Goal: Check status: Check status

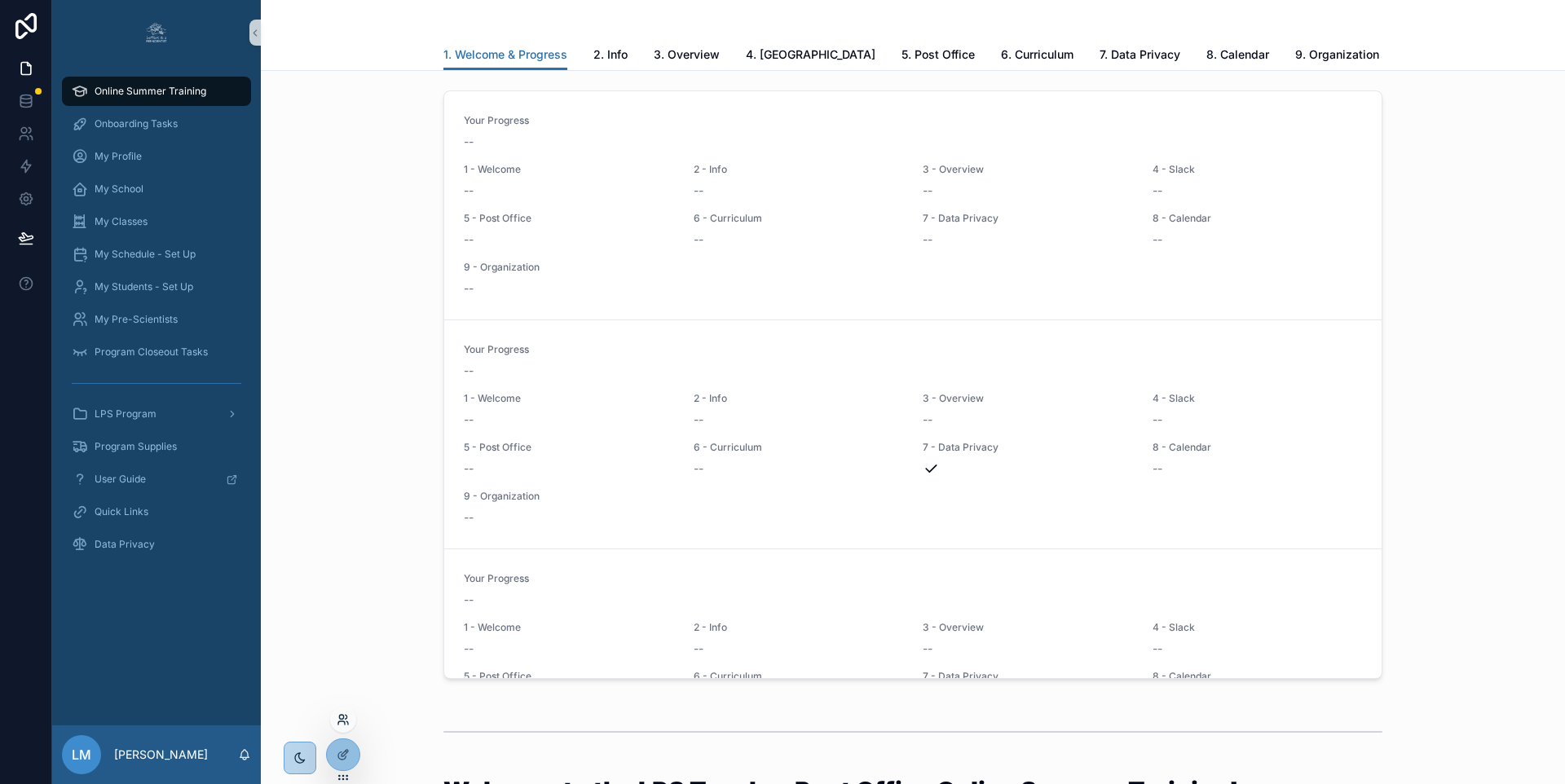
click at [342, 715] on icon at bounding box center [343, 719] width 13 height 13
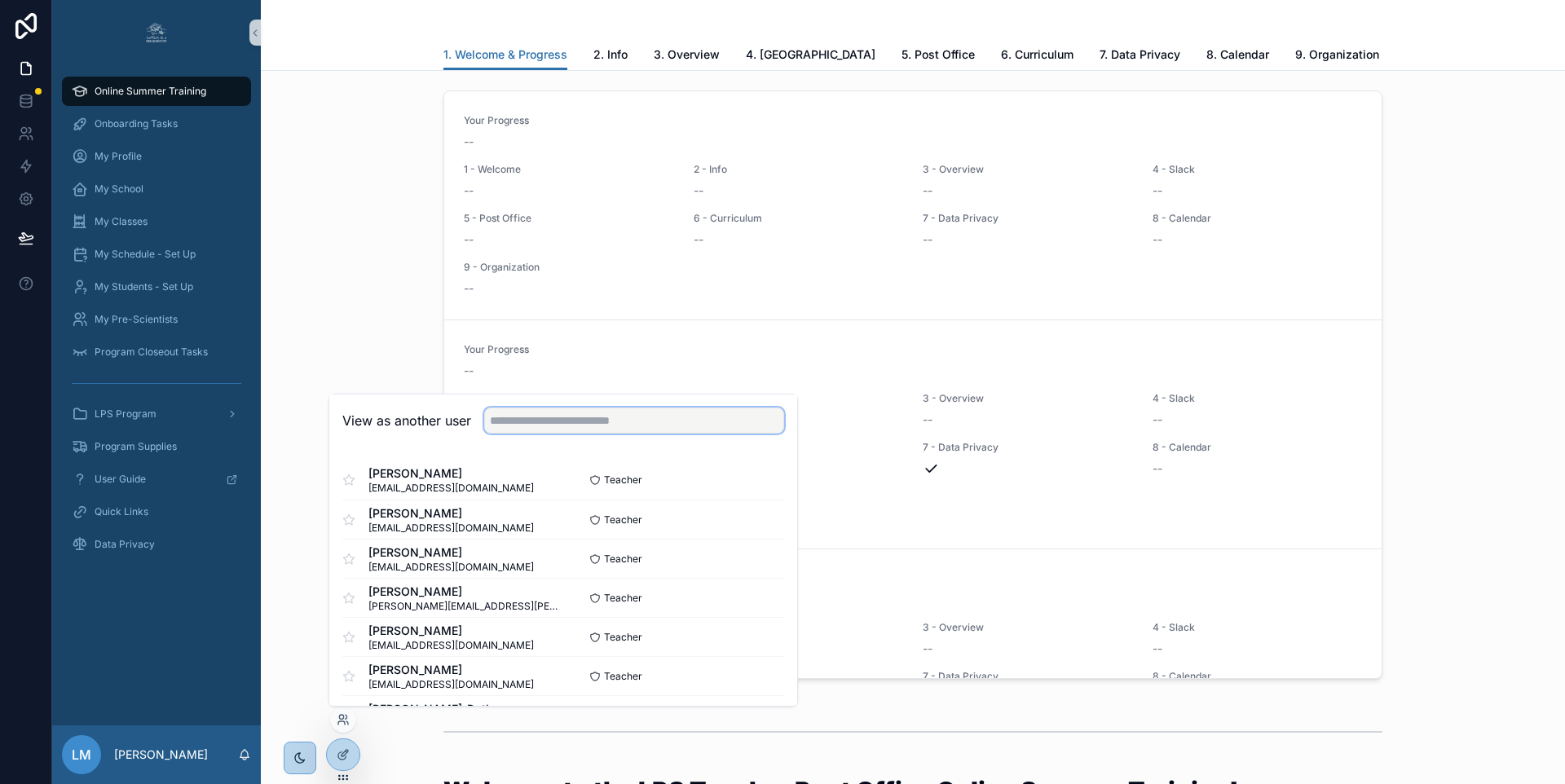
click at [511, 415] on input "text" at bounding box center [634, 421] width 300 height 26
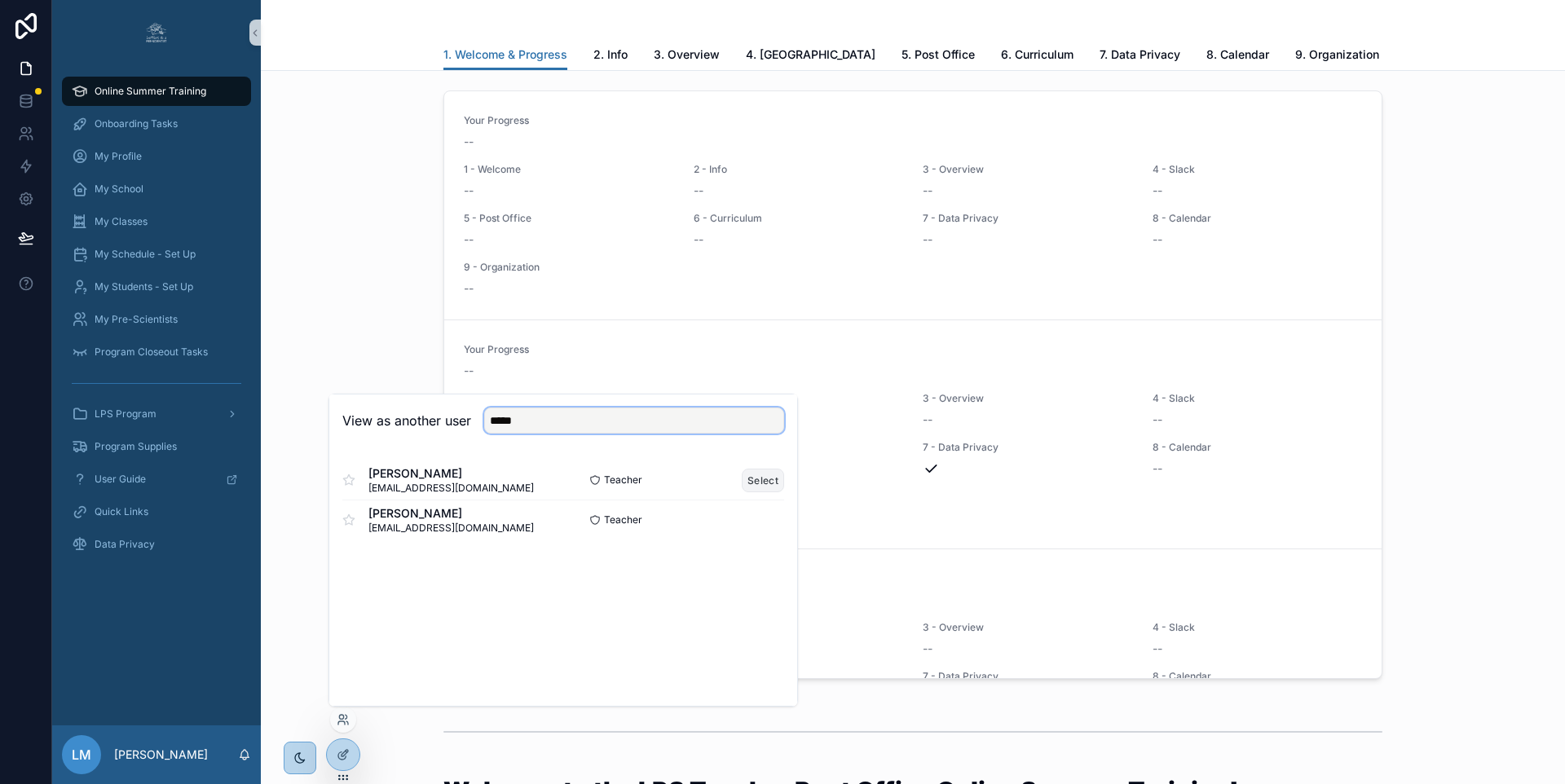
type input "*****"
click at [758, 480] on button "Select" at bounding box center [763, 481] width 42 height 24
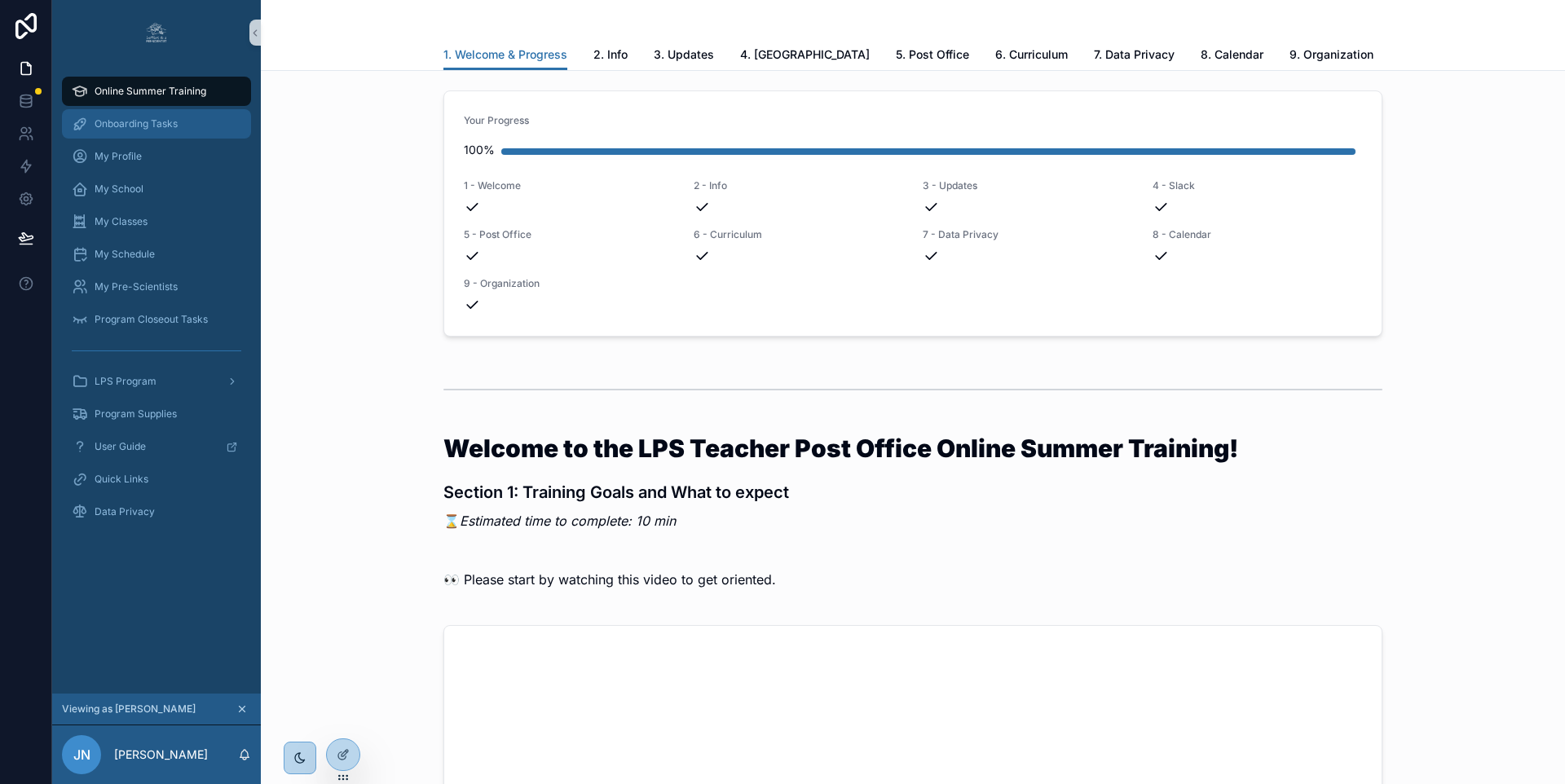
click at [184, 122] on div "Onboarding Tasks" at bounding box center [157, 123] width 170 height 26
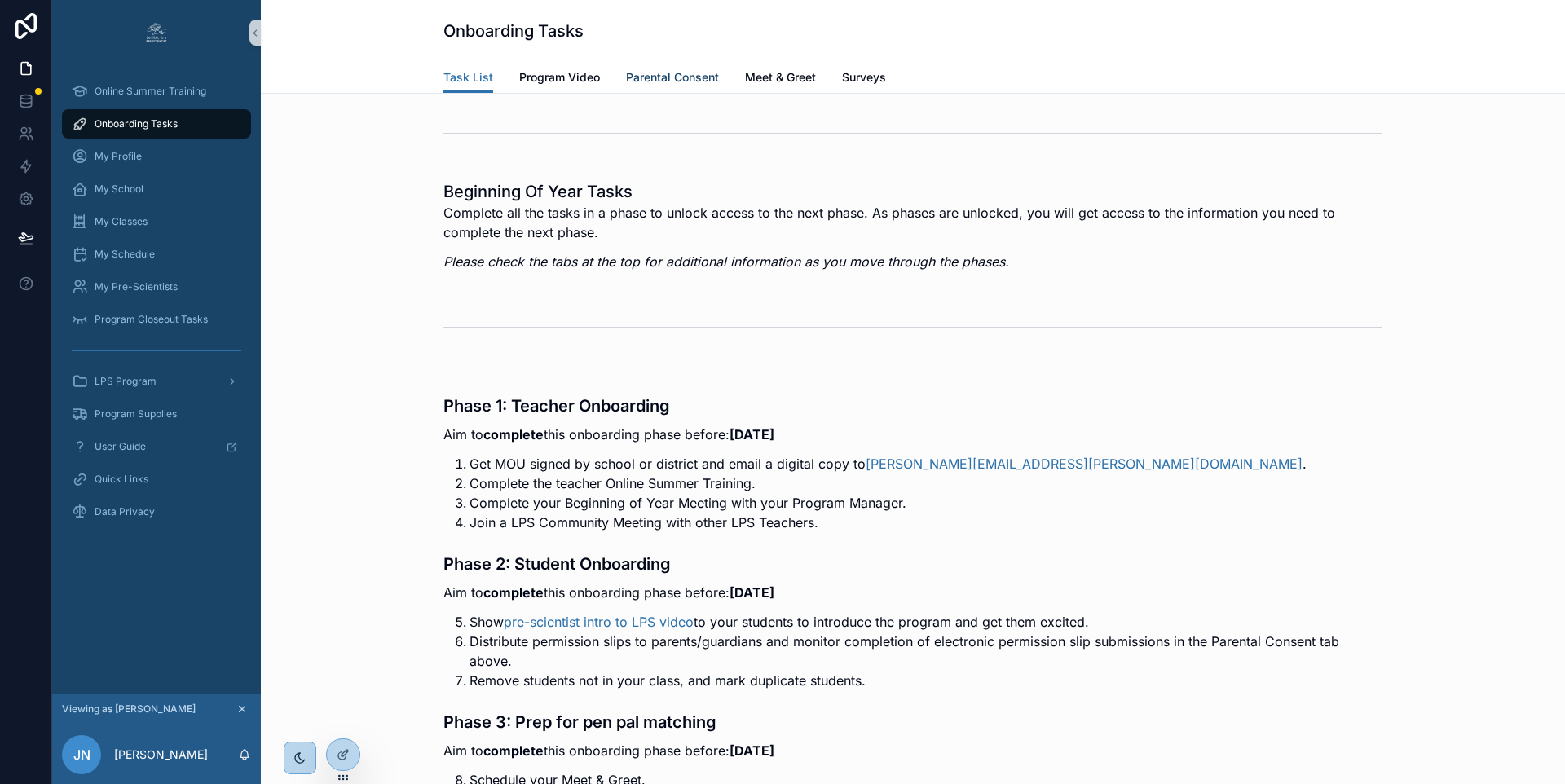
click at [652, 71] on span "Parental Consent" at bounding box center [672, 77] width 93 height 17
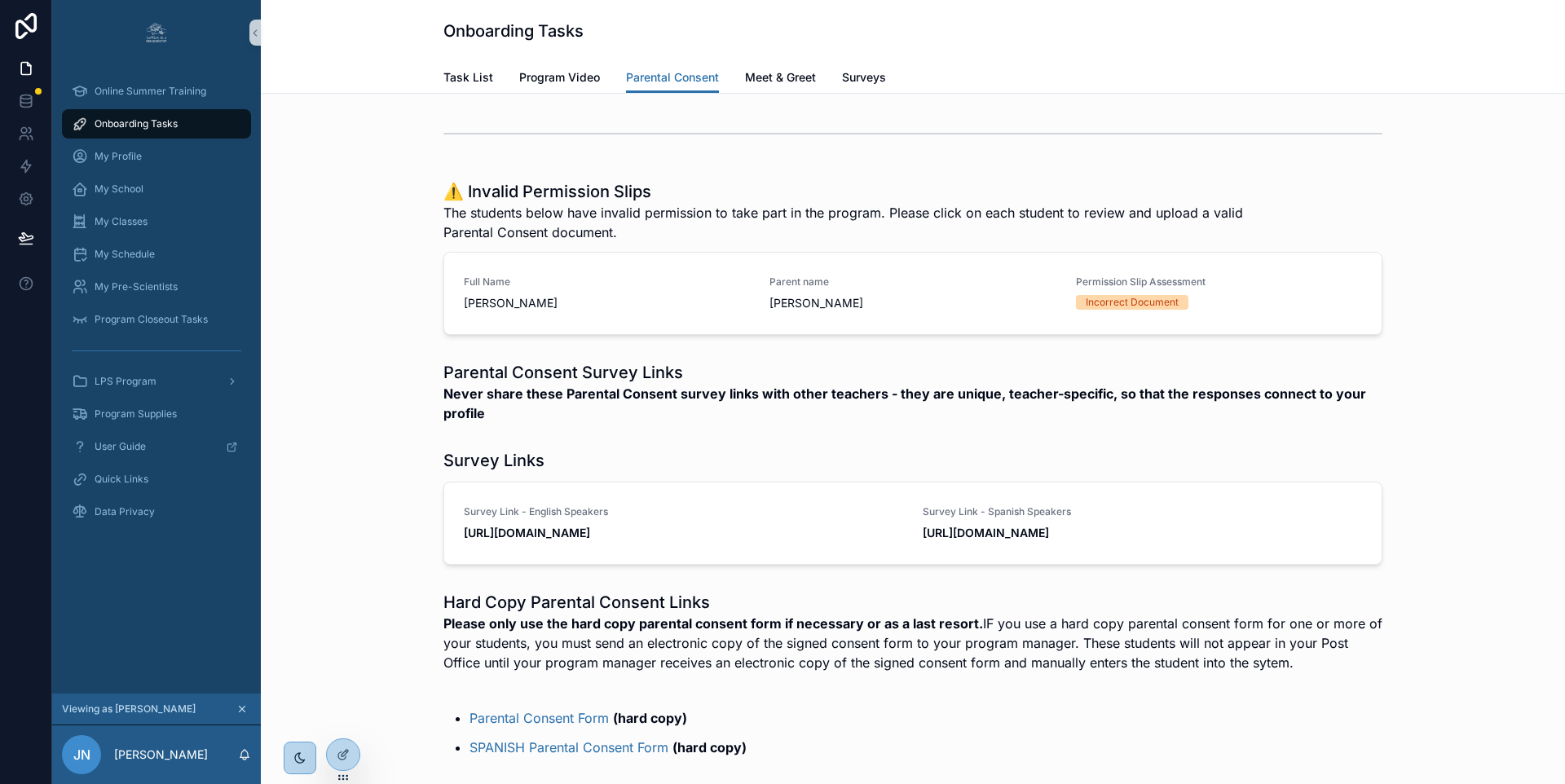
click at [1031, 373] on h1 "Parental Consent Survey Links" at bounding box center [913, 371] width 939 height 23
click at [343, 722] on icon at bounding box center [341, 722] width 7 height 3
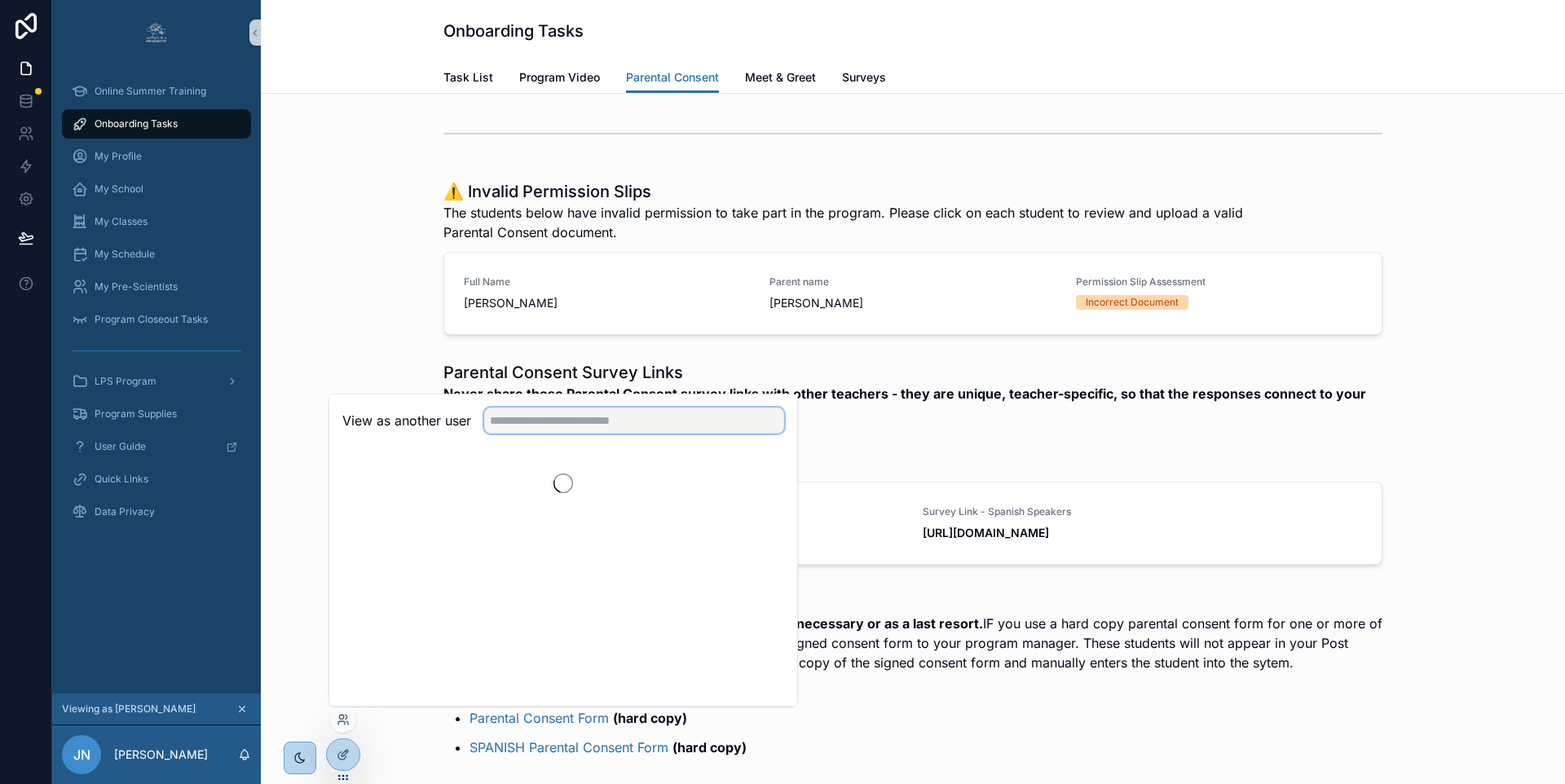
click at [531, 414] on input "text" at bounding box center [634, 421] width 300 height 26
type input "*****"
click at [764, 481] on button "Select" at bounding box center [763, 481] width 42 height 24
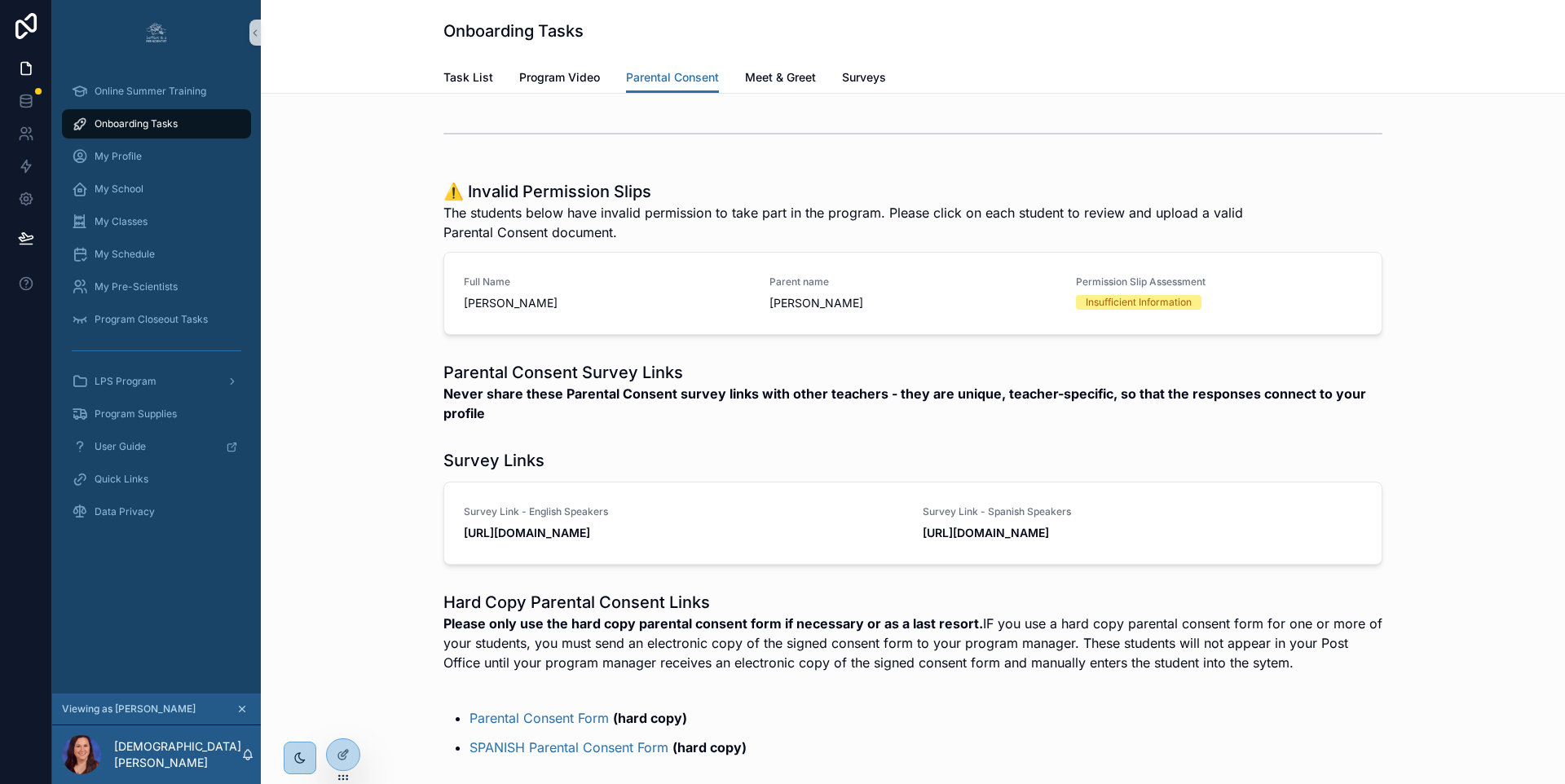
click at [1219, 187] on h1 "⚠️ Invalid Permission Slips" at bounding box center [851, 191] width 817 height 23
click at [942, 181] on h1 "⚠️ Invalid Permission Slips" at bounding box center [851, 191] width 817 height 23
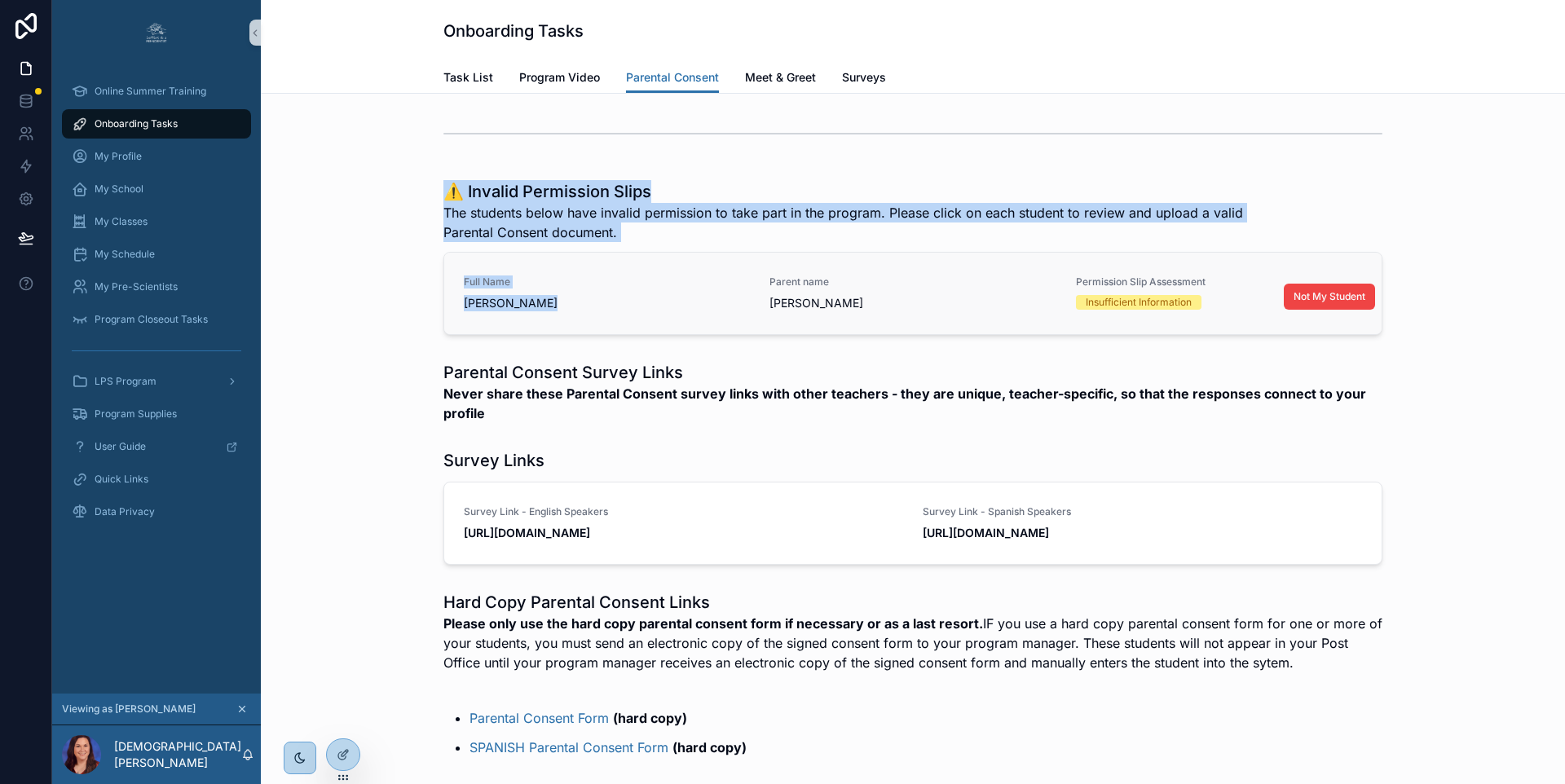
drag, startPoint x: 440, startPoint y: 185, endPoint x: 941, endPoint y: 256, distance: 506.0
click at [941, 256] on div "⚠️ Invalid Permission Slips The students below have invalid permission to take …" at bounding box center [913, 257] width 1278 height 167
click at [1018, 211] on span "The students below have invalid permission to take part in the program. Please …" at bounding box center [851, 223] width 817 height 39
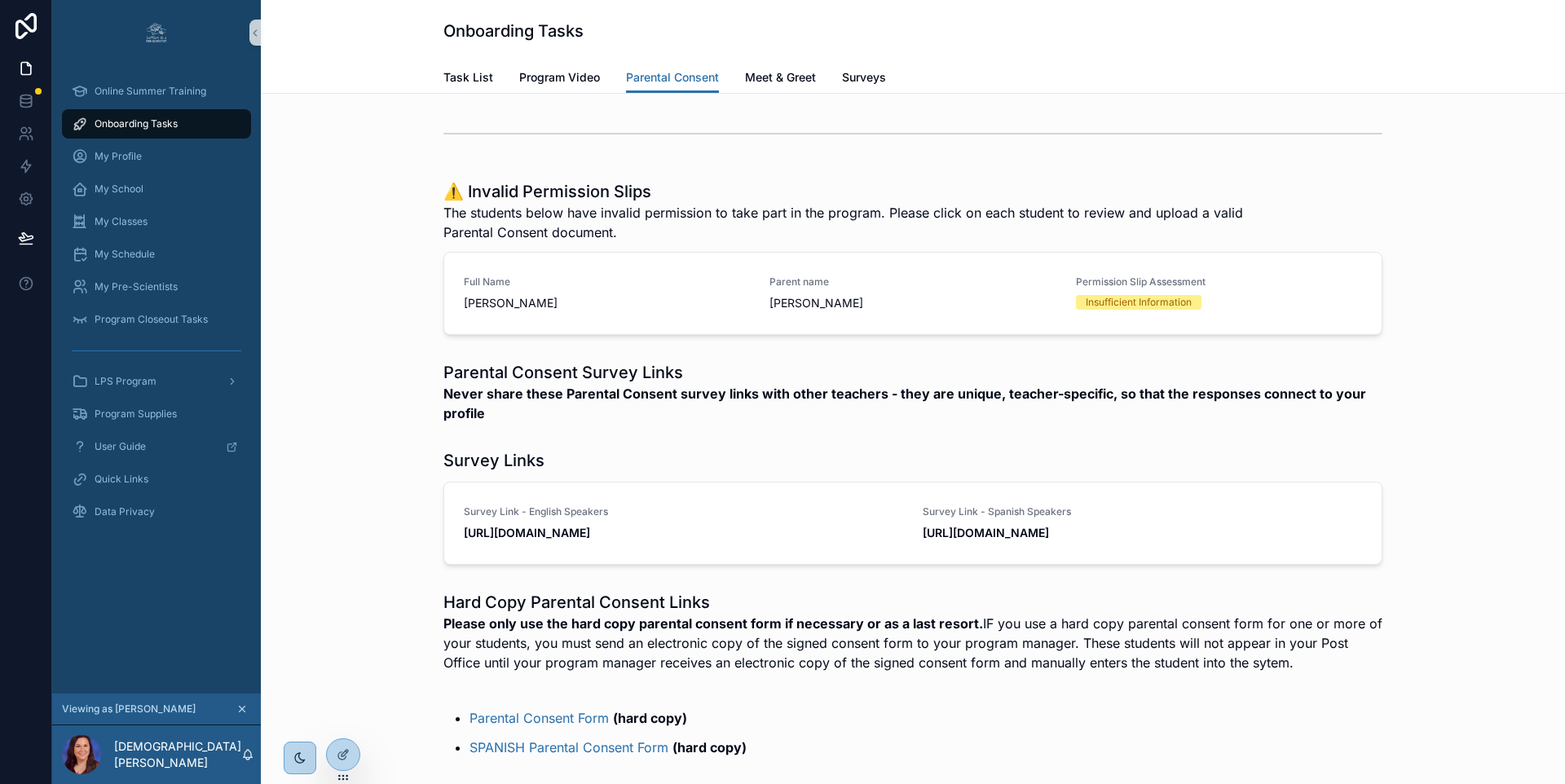
click at [388, 82] on div "Task List Program Video Parental Consent Meet & Greet Surveys" at bounding box center [914, 77] width 1285 height 31
click at [889, 198] on h1 "⚠️ Invalid Permission Slips" at bounding box center [851, 191] width 817 height 23
